Goal: Transaction & Acquisition: Book appointment/travel/reservation

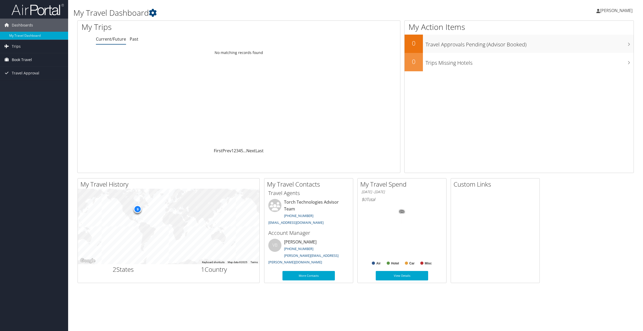
click at [20, 59] on span "Book Travel" at bounding box center [22, 59] width 20 height 13
click at [15, 45] on span "Trips" at bounding box center [16, 46] width 9 height 13
click at [39, 56] on link "Current/Future Trips" at bounding box center [34, 57] width 68 height 8
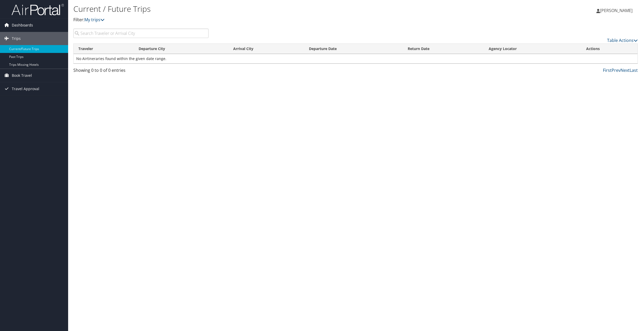
click at [22, 24] on span "Dashboards" at bounding box center [22, 25] width 21 height 13
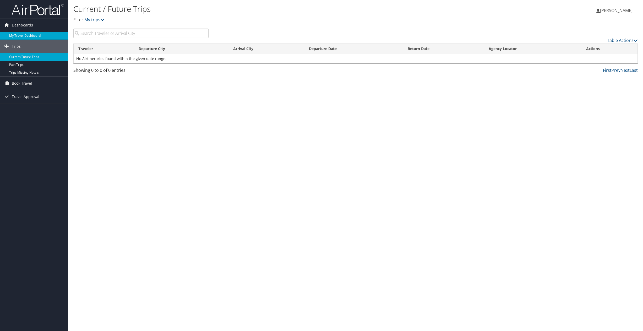
click at [25, 34] on link "My Travel Dashboard" at bounding box center [34, 36] width 68 height 8
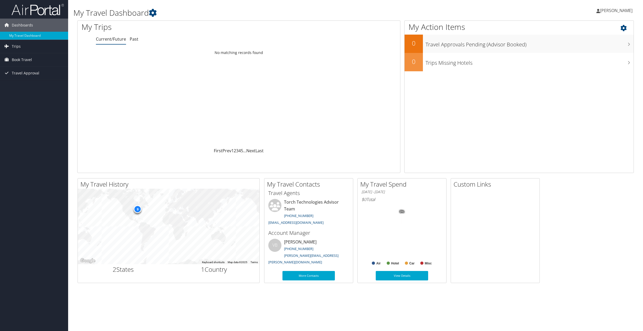
click at [623, 27] on icon at bounding box center [627, 26] width 15 height 9
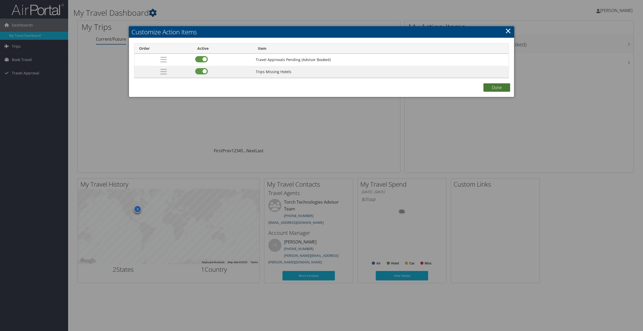
click at [500, 86] on button "Done" at bounding box center [496, 87] width 27 height 8
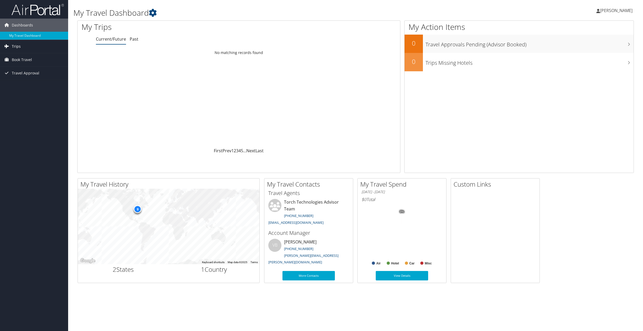
click at [21, 44] on link "Trips" at bounding box center [34, 46] width 68 height 13
click at [30, 83] on span "Book Travel" at bounding box center [22, 83] width 20 height 13
click at [29, 109] on link "Book/Manage Online Trips" at bounding box center [34, 110] width 68 height 8
click at [18, 60] on span "Book Travel" at bounding box center [22, 59] width 20 height 13
click at [22, 86] on link "Book/Manage Online Trips" at bounding box center [34, 86] width 68 height 8
